Goal: Task Accomplishment & Management: Manage account settings

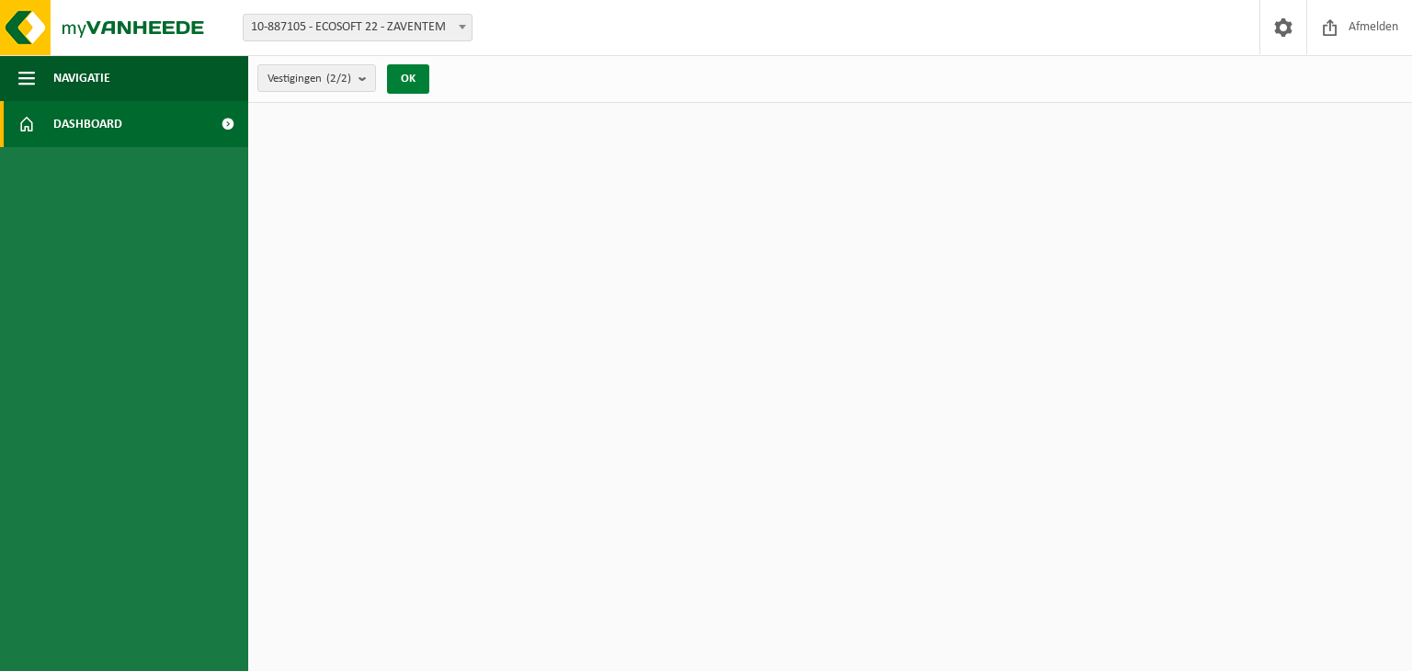
click at [410, 82] on button "OK" at bounding box center [408, 78] width 42 height 29
click at [406, 79] on button "OK" at bounding box center [408, 78] width 42 height 29
click at [26, 78] on span "button" at bounding box center [26, 78] width 17 height 46
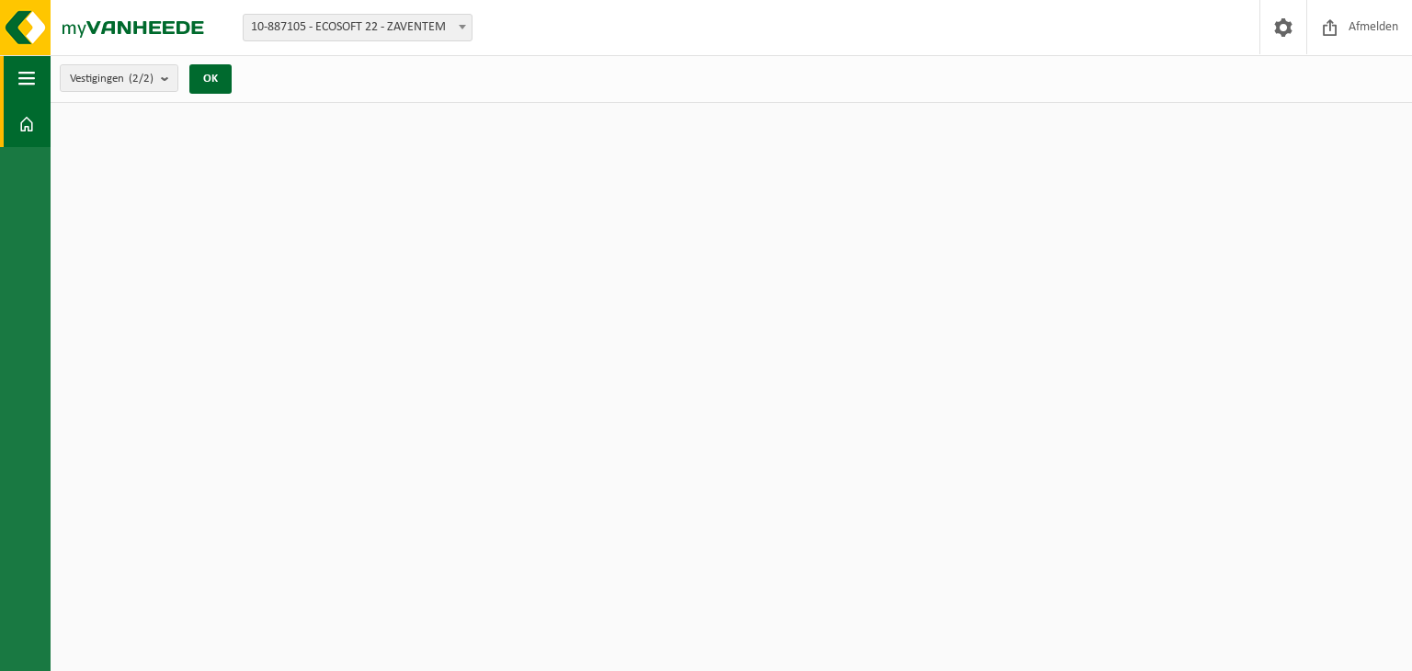
click at [26, 78] on span "button" at bounding box center [26, 78] width 17 height 46
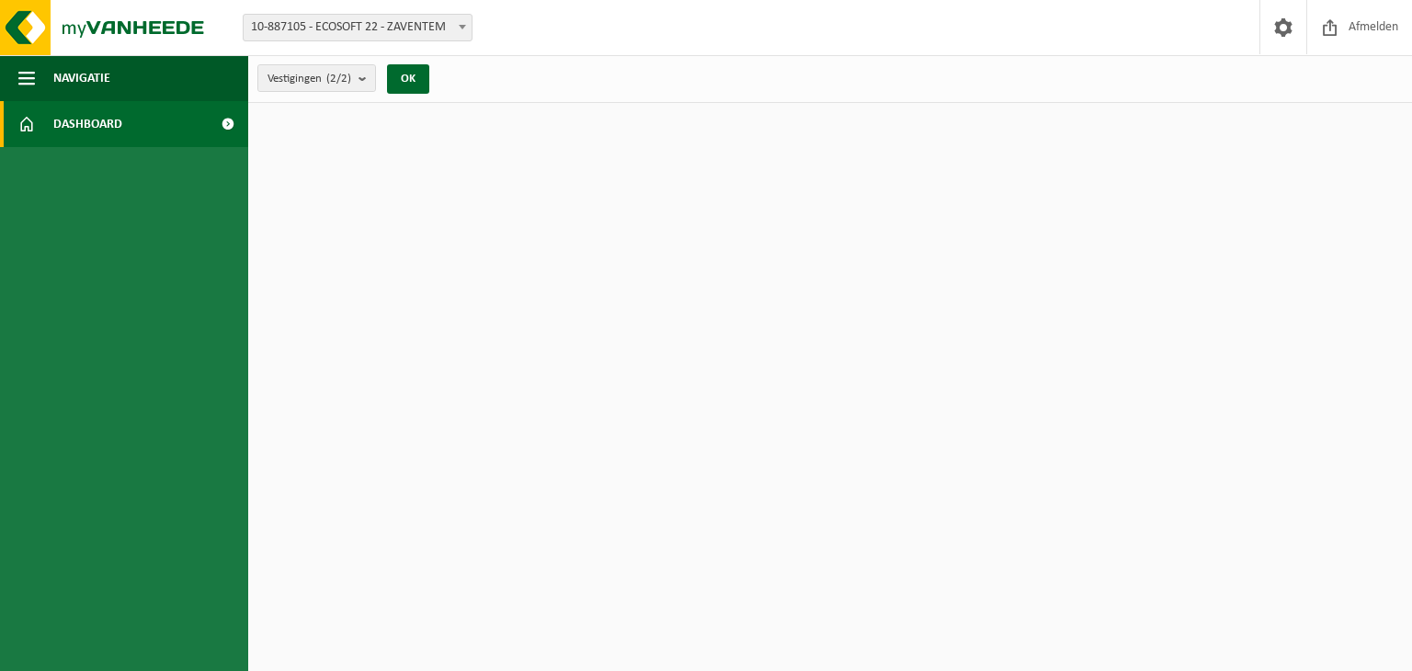
click at [224, 127] on span at bounding box center [227, 124] width 41 height 46
click at [226, 123] on span at bounding box center [227, 124] width 41 height 46
click at [230, 124] on span at bounding box center [227, 124] width 41 height 46
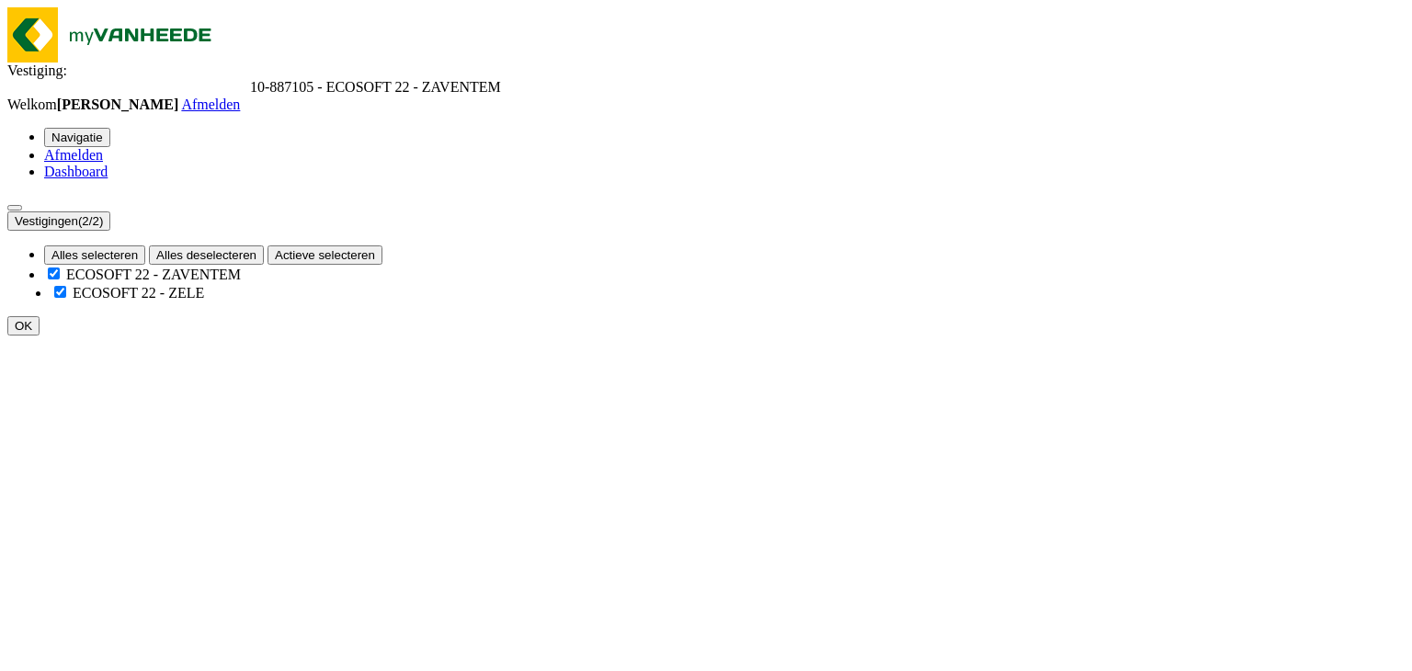
click at [40, 316] on button "OK" at bounding box center [23, 325] width 32 height 19
click at [501, 79] on b at bounding box center [501, 87] width 0 height 16
select select "126186"
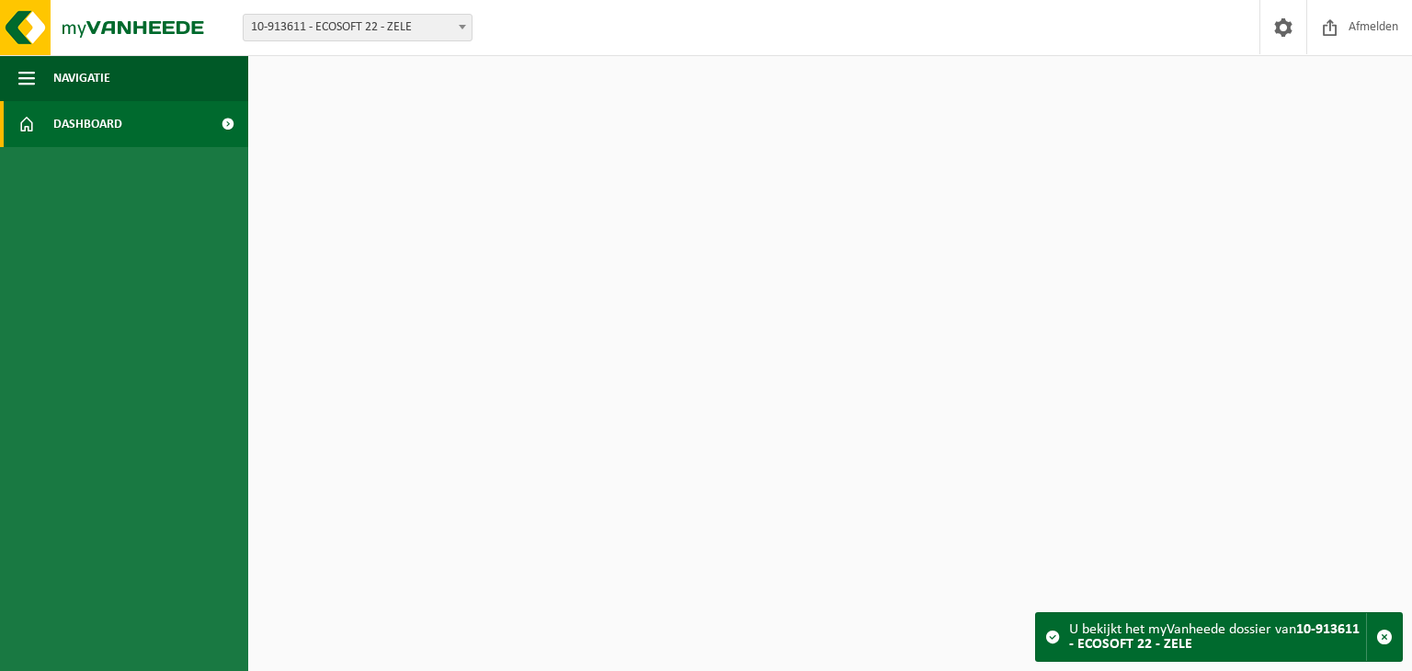
click at [1051, 640] on span at bounding box center [1052, 637] width 15 height 15
click at [1239, 632] on div "U bekijkt het myVanheede dossier van 10-913611 - ECOSOFT 22 - ZELE" at bounding box center [1217, 637] width 297 height 48
click at [1134, 633] on font "Вы просматриваете файл myVanheede" at bounding box center [1189, 629] width 241 height 15
click at [223, 121] on span at bounding box center [227, 124] width 41 height 46
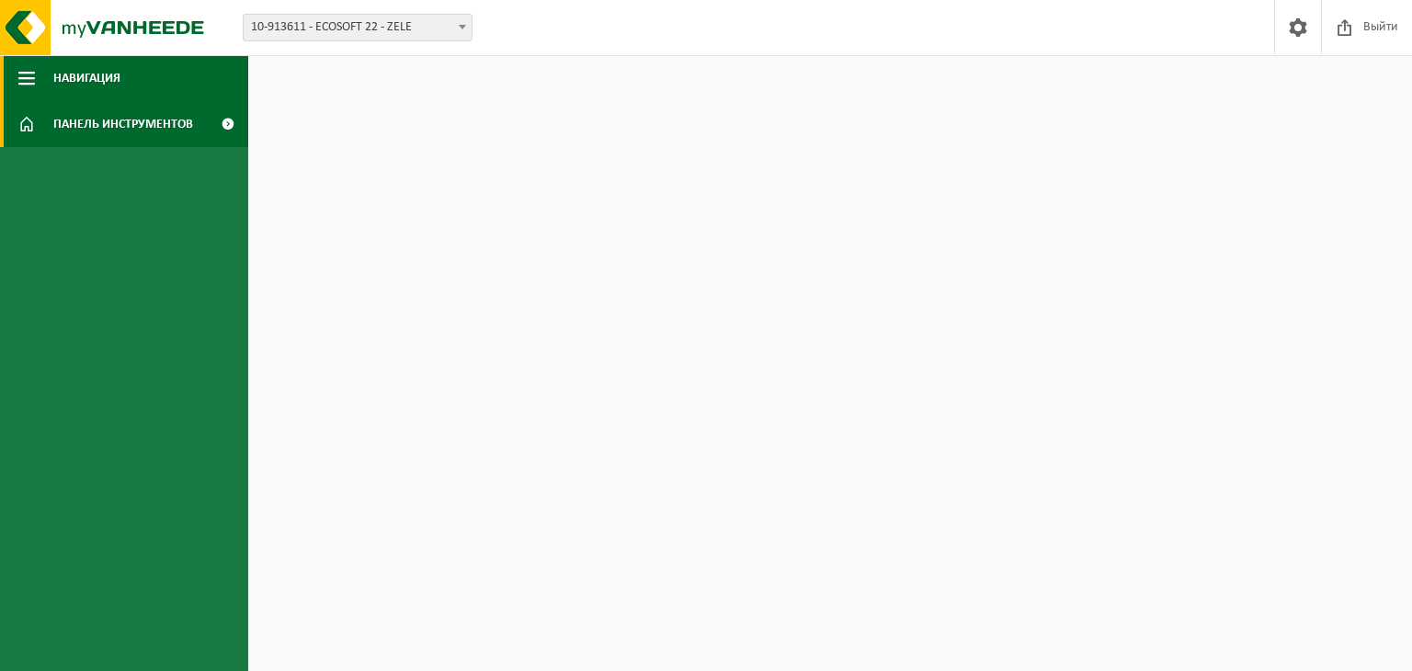
click at [26, 75] on span "button" at bounding box center [26, 78] width 17 height 46
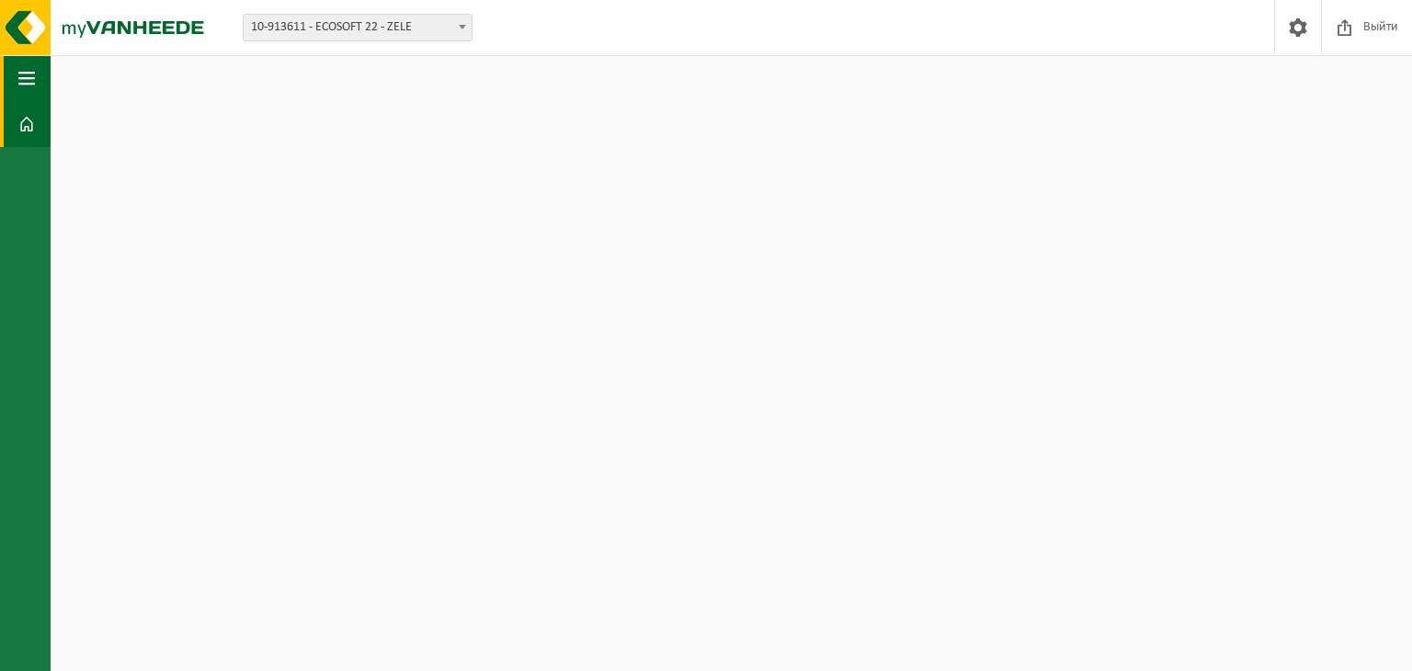
click at [24, 70] on span "button" at bounding box center [26, 78] width 17 height 46
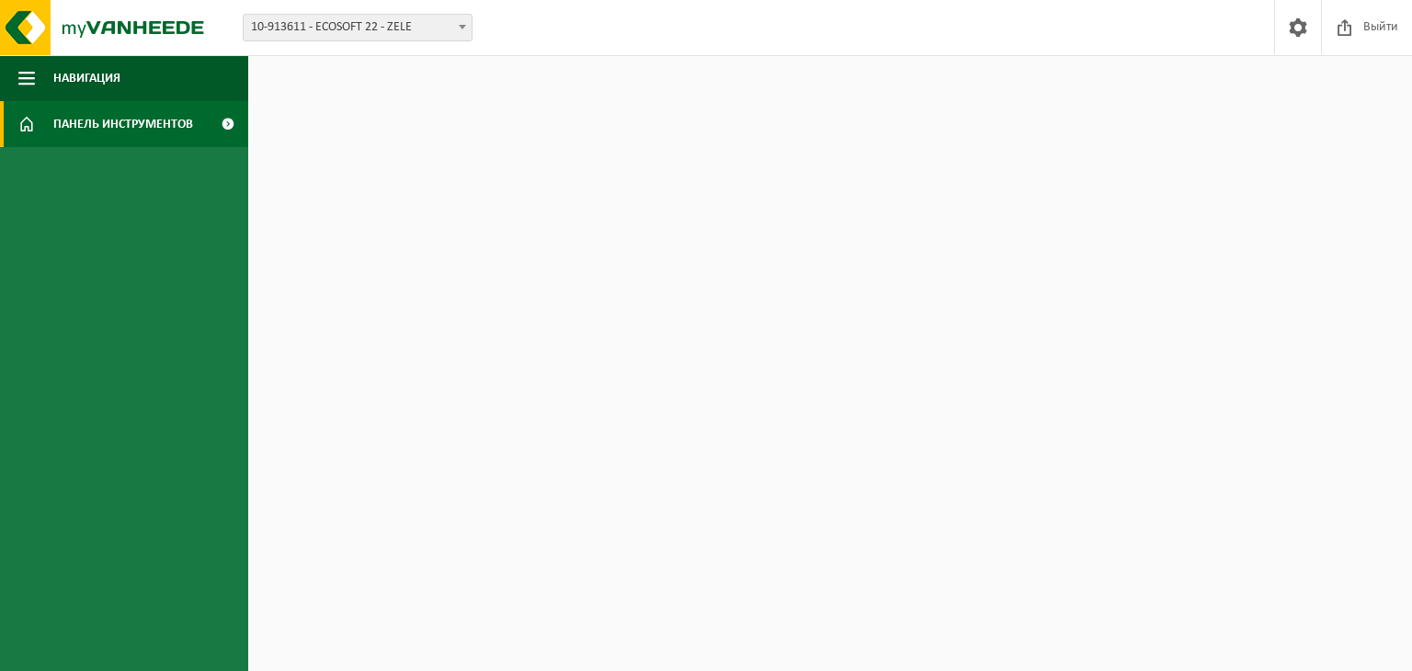
click at [28, 124] on span at bounding box center [26, 124] width 17 height 46
click at [27, 124] on span at bounding box center [26, 124] width 17 height 46
click at [463, 25] on b at bounding box center [462, 27] width 7 height 5
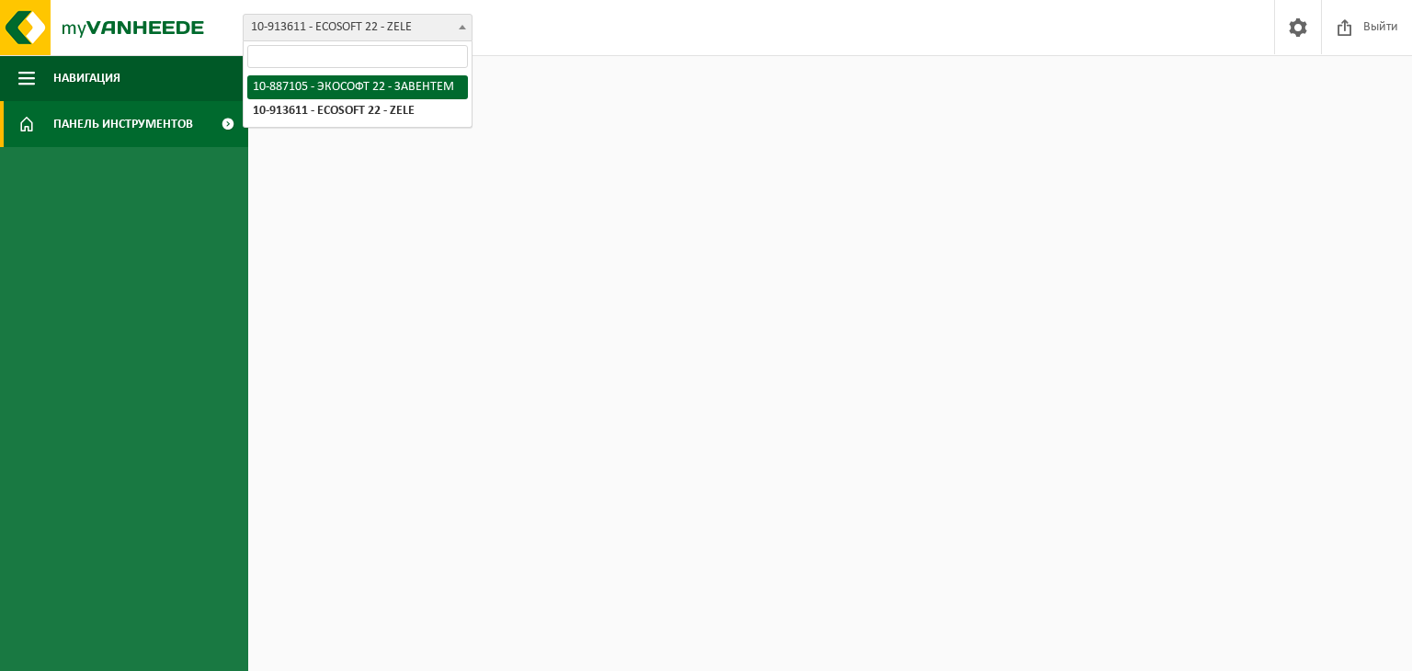
select select "114231"
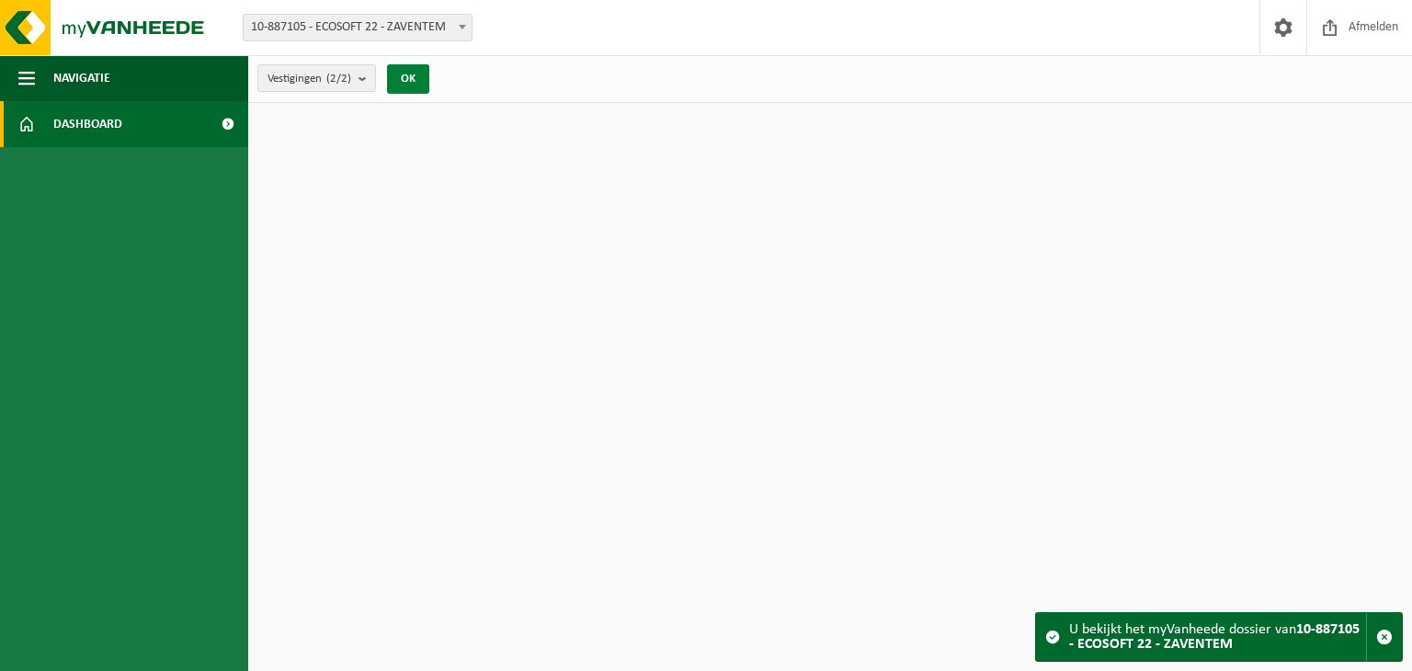
click at [398, 75] on button "OK" at bounding box center [408, 78] width 42 height 29
click at [366, 78] on b "submit" at bounding box center [367, 78] width 17 height 26
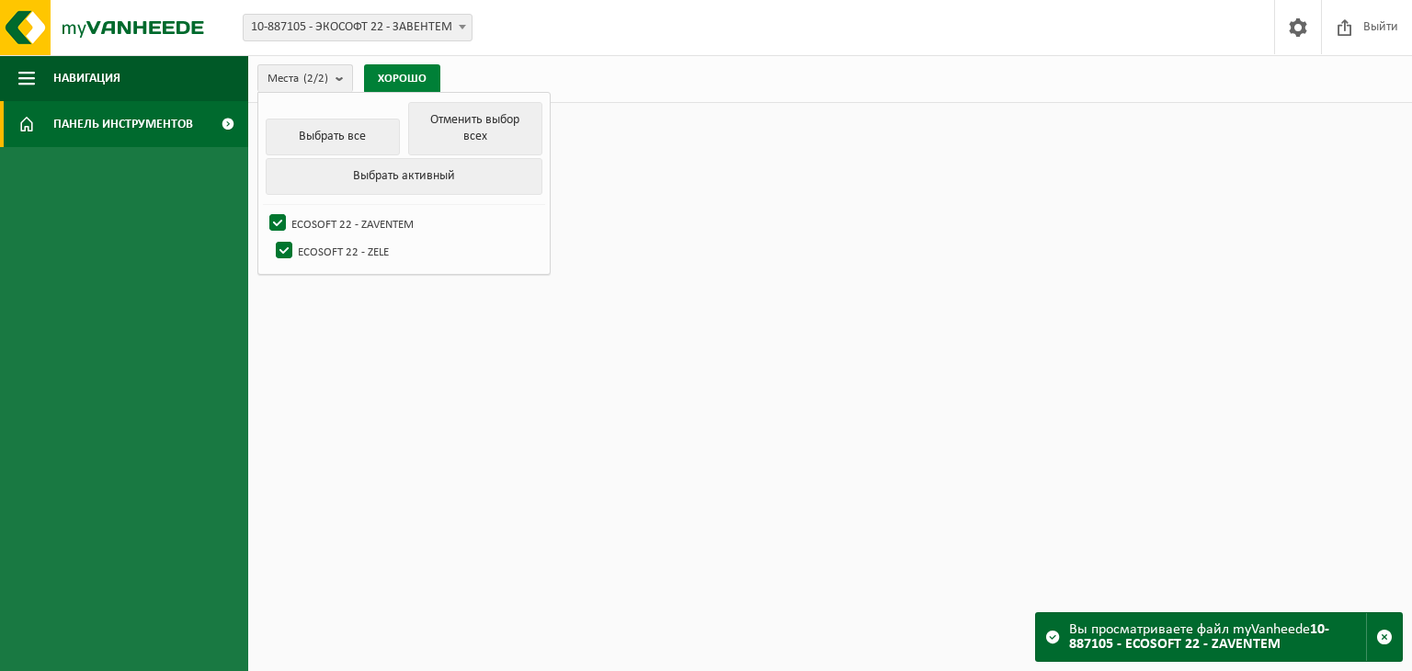
click at [422, 79] on font "ХОРОШО" at bounding box center [402, 79] width 49 height 12
